Goal: Information Seeking & Learning: Learn about a topic

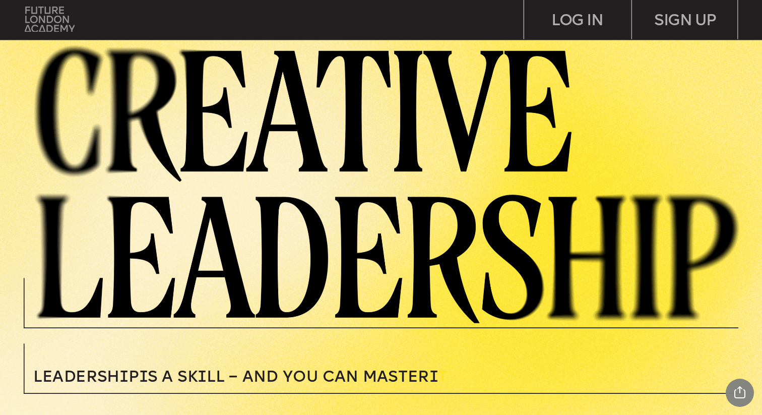
click at [40, 18] on img at bounding box center [50, 19] width 50 height 25
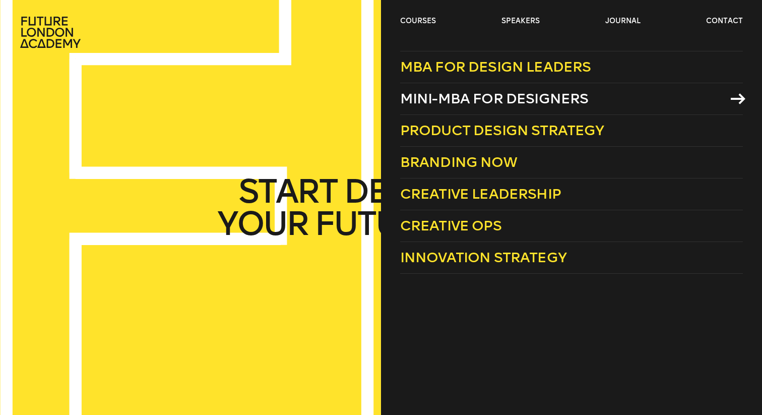
click at [453, 98] on span "Mini-MBA for Designers" at bounding box center [494, 98] width 189 height 17
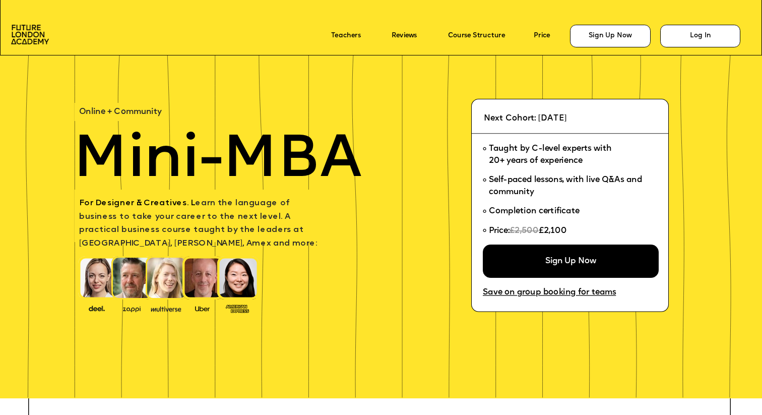
scroll to position [28, 0]
